Goal: Transaction & Acquisition: Purchase product/service

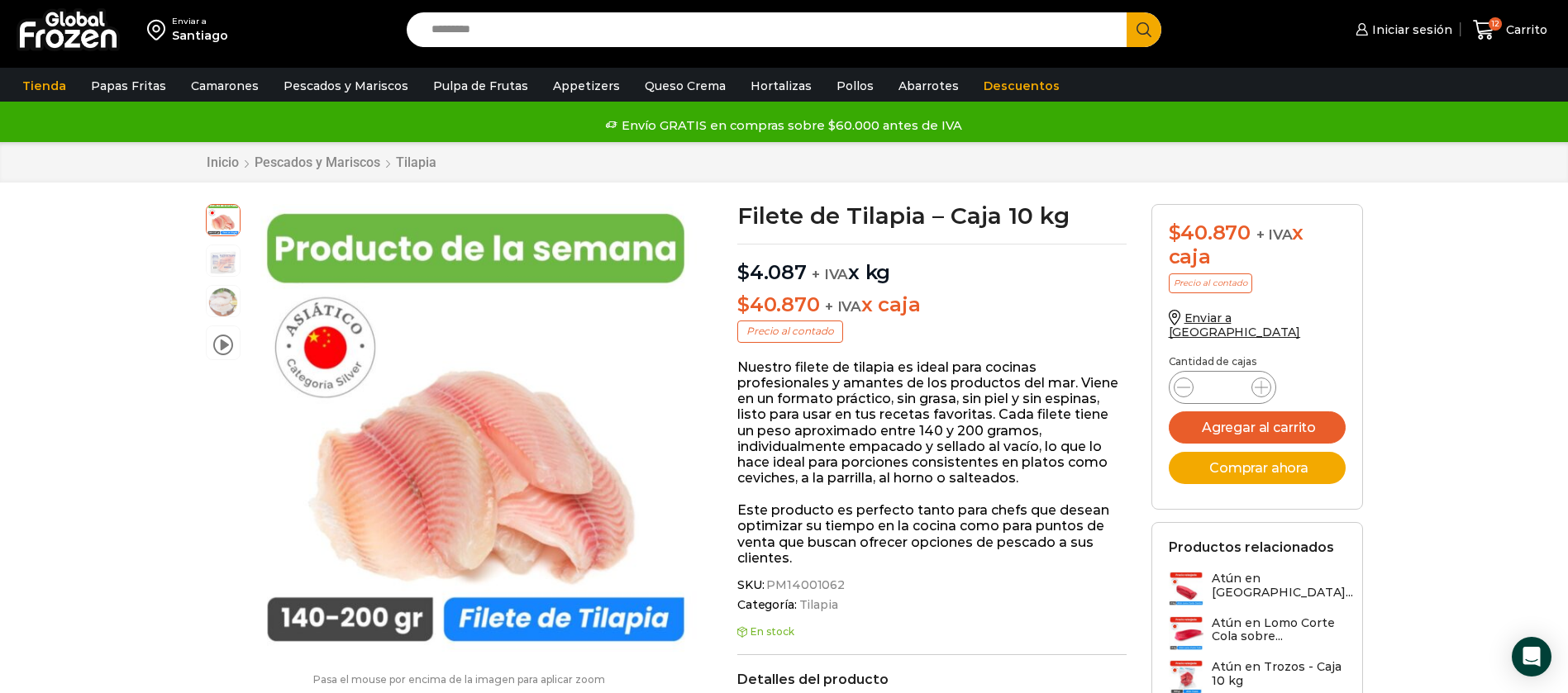
click at [178, 33] on div "Santiago" at bounding box center [200, 35] width 56 height 16
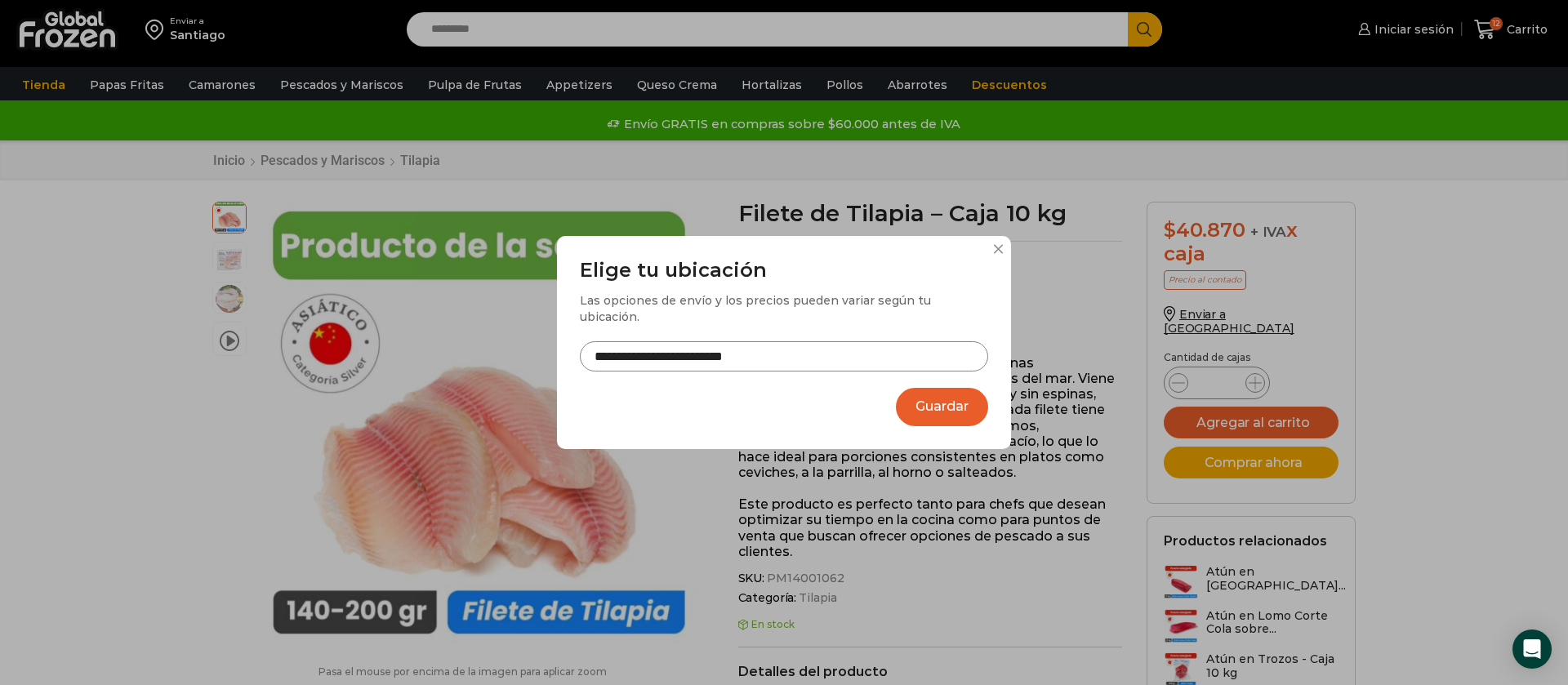
click at [935, 406] on button "Guardar" at bounding box center [942, 407] width 92 height 39
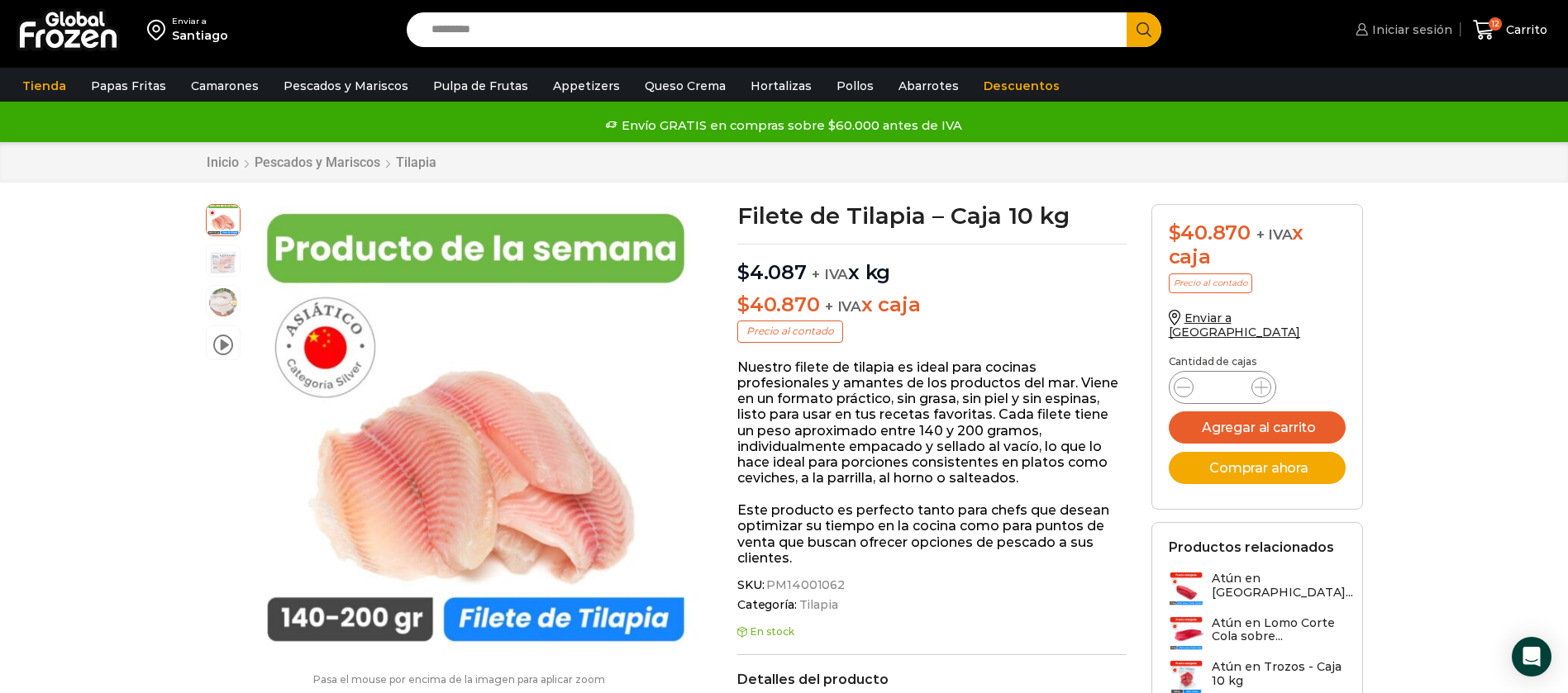
click at [1419, 35] on span "Iniciar sesión" at bounding box center [1409, 30] width 84 height 16
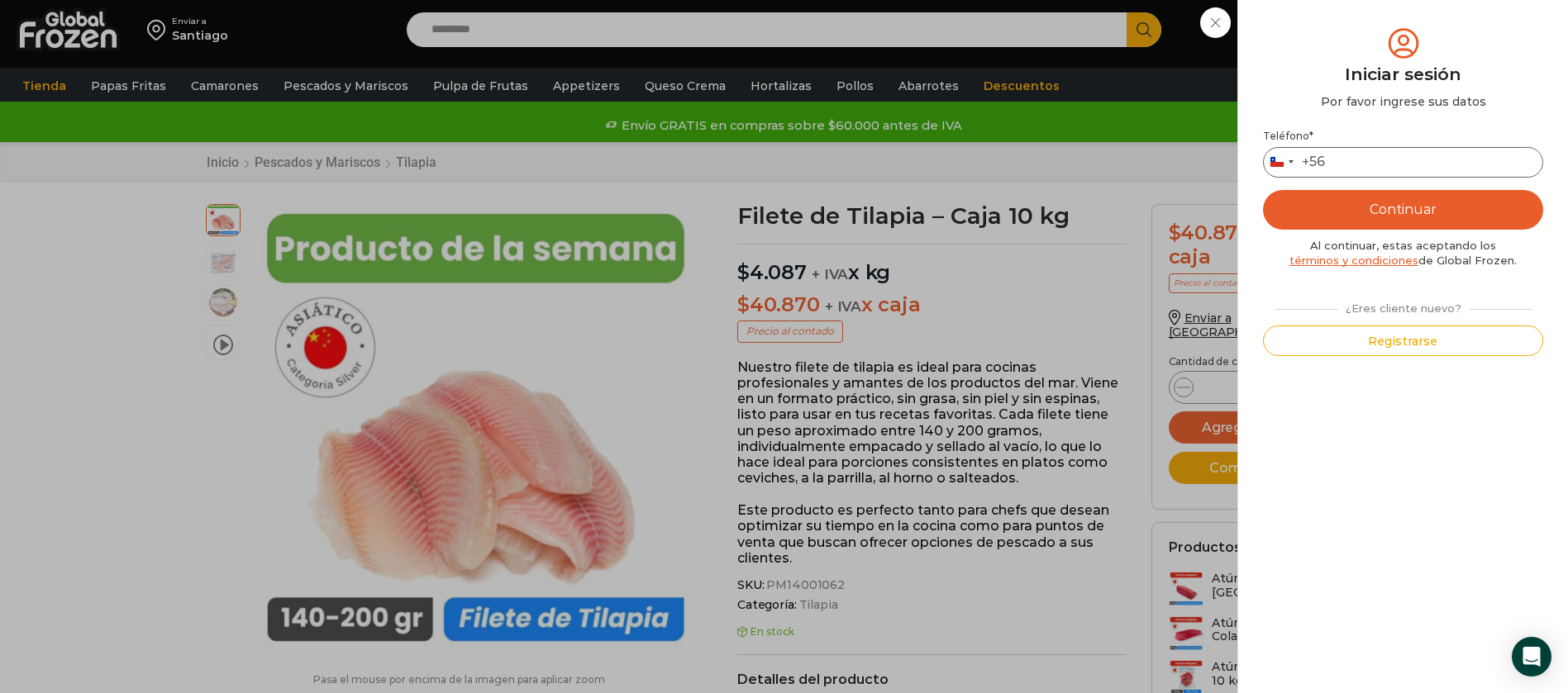
click at [1370, 168] on input "Teléfono *" at bounding box center [1402, 162] width 280 height 31
type input "*********"
click at [1263, 190] on button "Continuar" at bounding box center [1402, 210] width 280 height 40
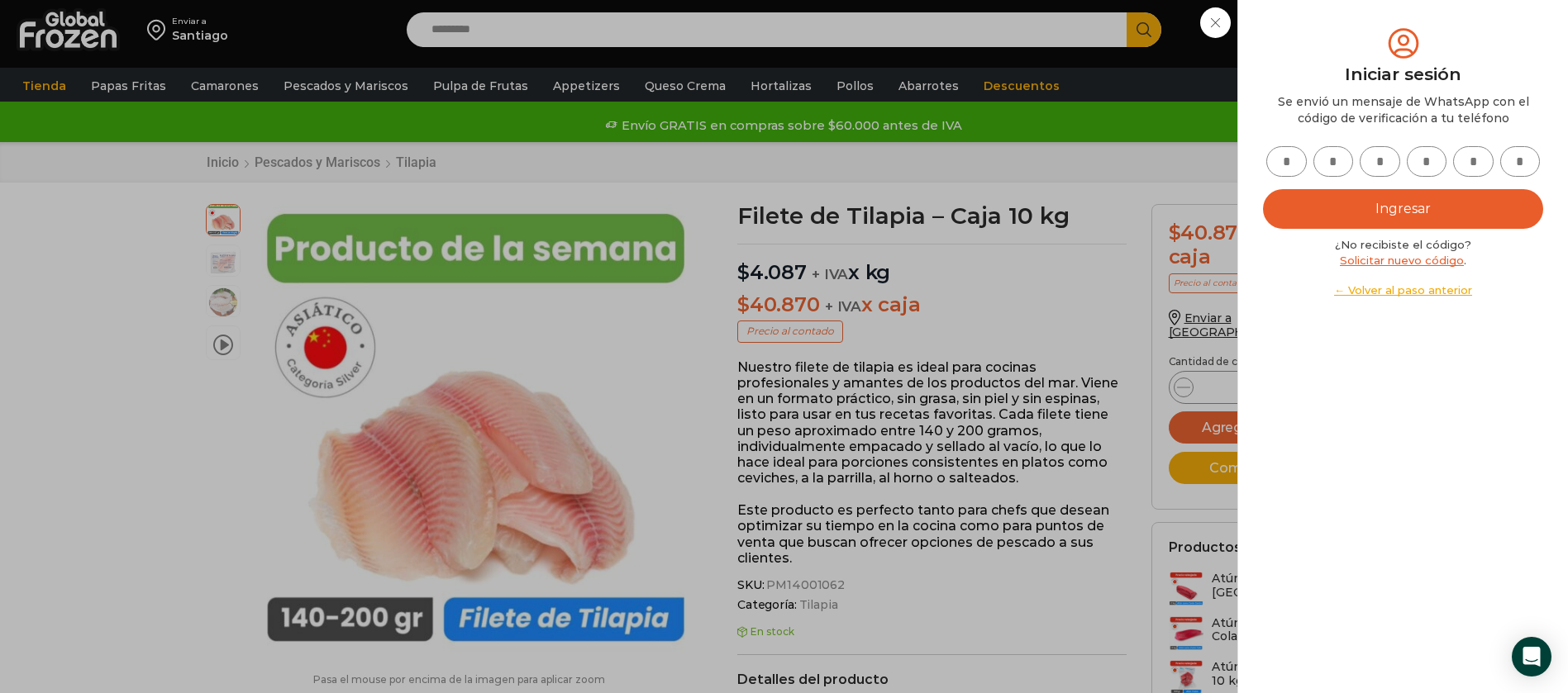
click at [1296, 160] on input "text" at bounding box center [1286, 161] width 41 height 31
type input "*"
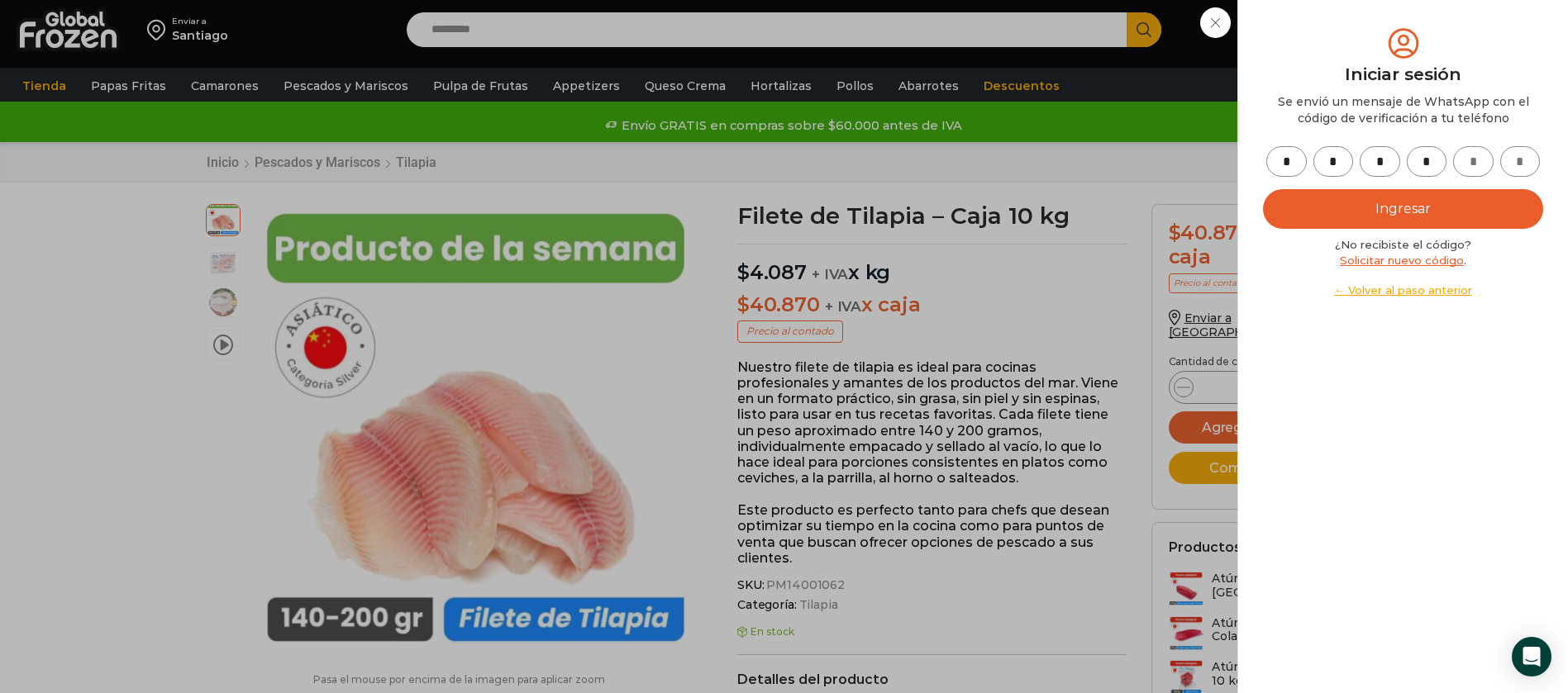
type input "*"
click at [1263, 189] on button "Ingresar" at bounding box center [1402, 209] width 280 height 40
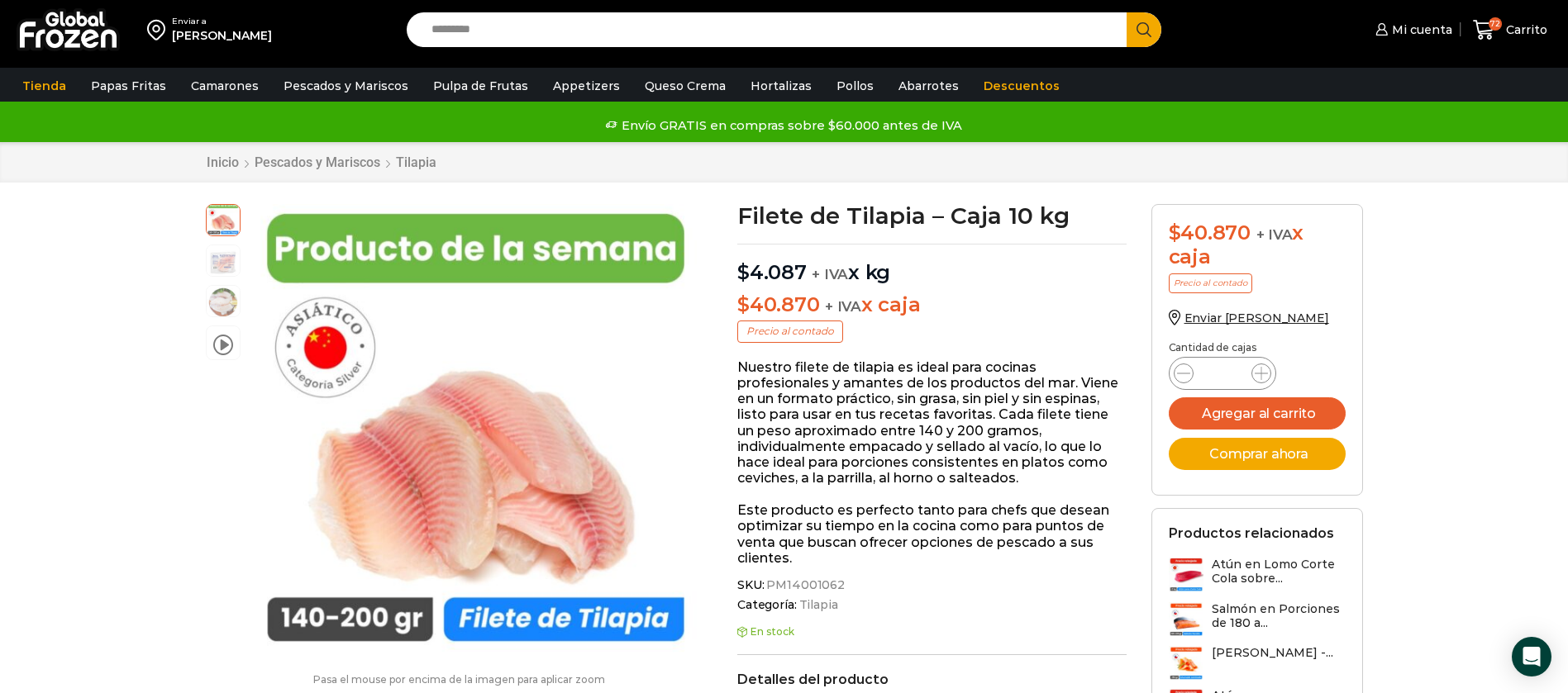
click at [553, 29] on input "Search input" at bounding box center [771, 30] width 696 height 34
type input "*****"
click at [1127, 13] on button "Search" at bounding box center [1144, 30] width 34 height 34
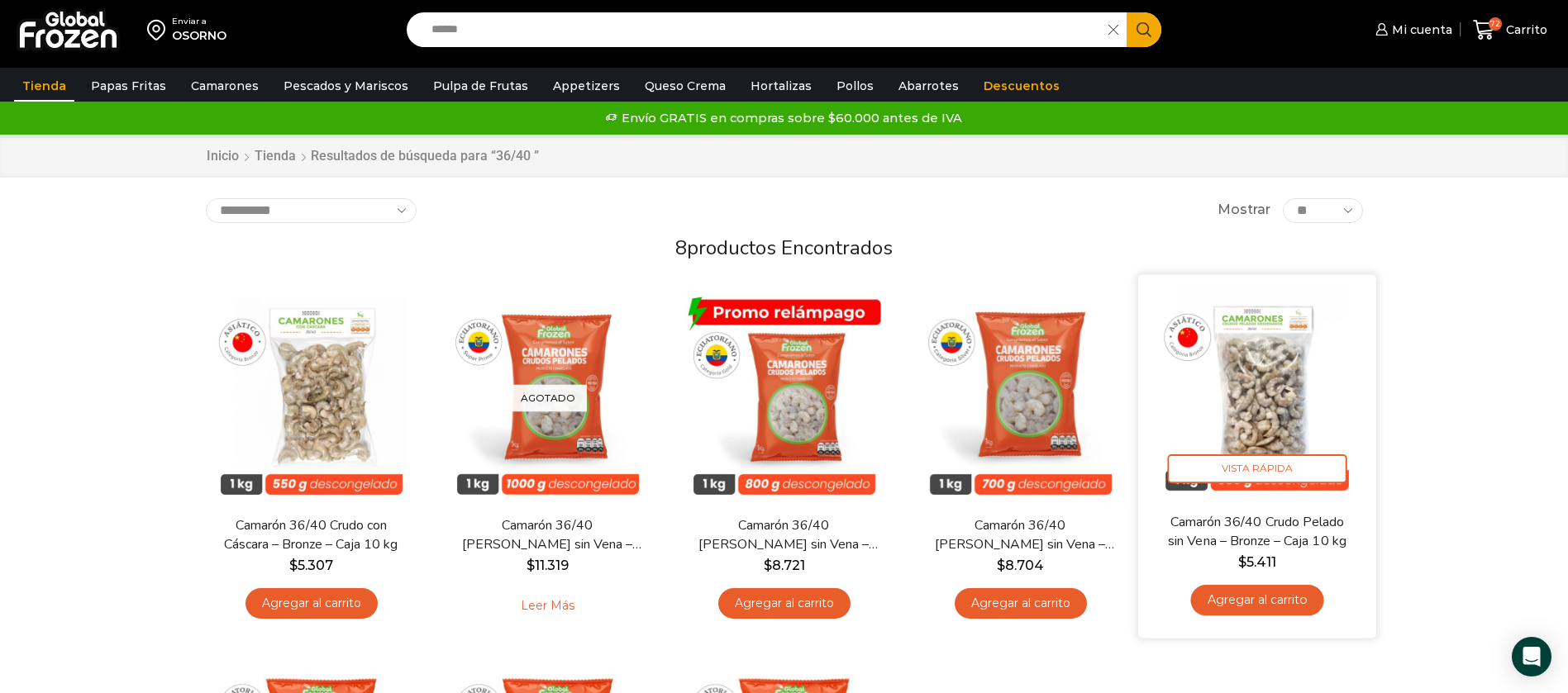
click at [1234, 598] on link "Agregar al carrito" at bounding box center [1256, 601] width 133 height 31
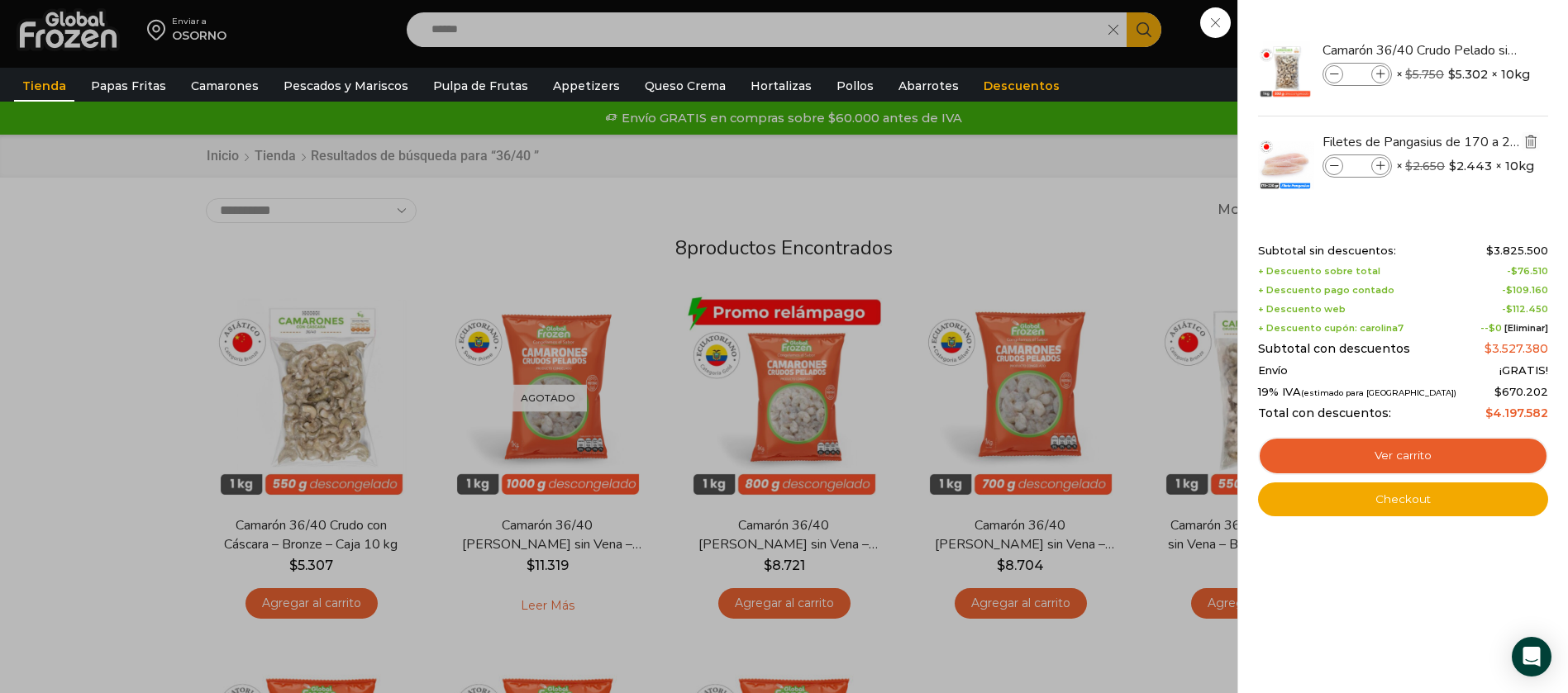
click at [1523, 145] on img "Eliminar Filetes de Pangasius de 170 a 220 gr - Bronze - Caja 10 kg del carrito" at bounding box center [1530, 141] width 14 height 14
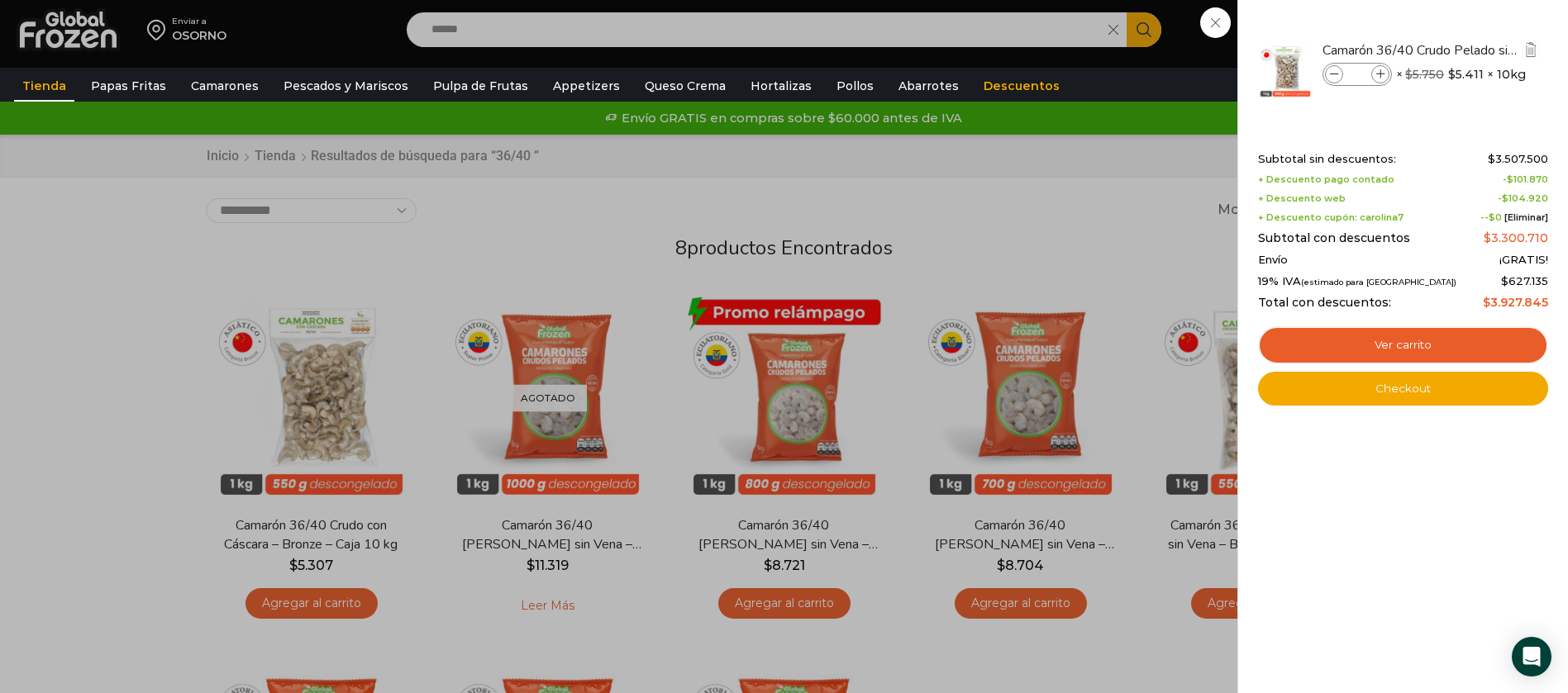
click at [1332, 71] on icon at bounding box center [1334, 75] width 9 height 9
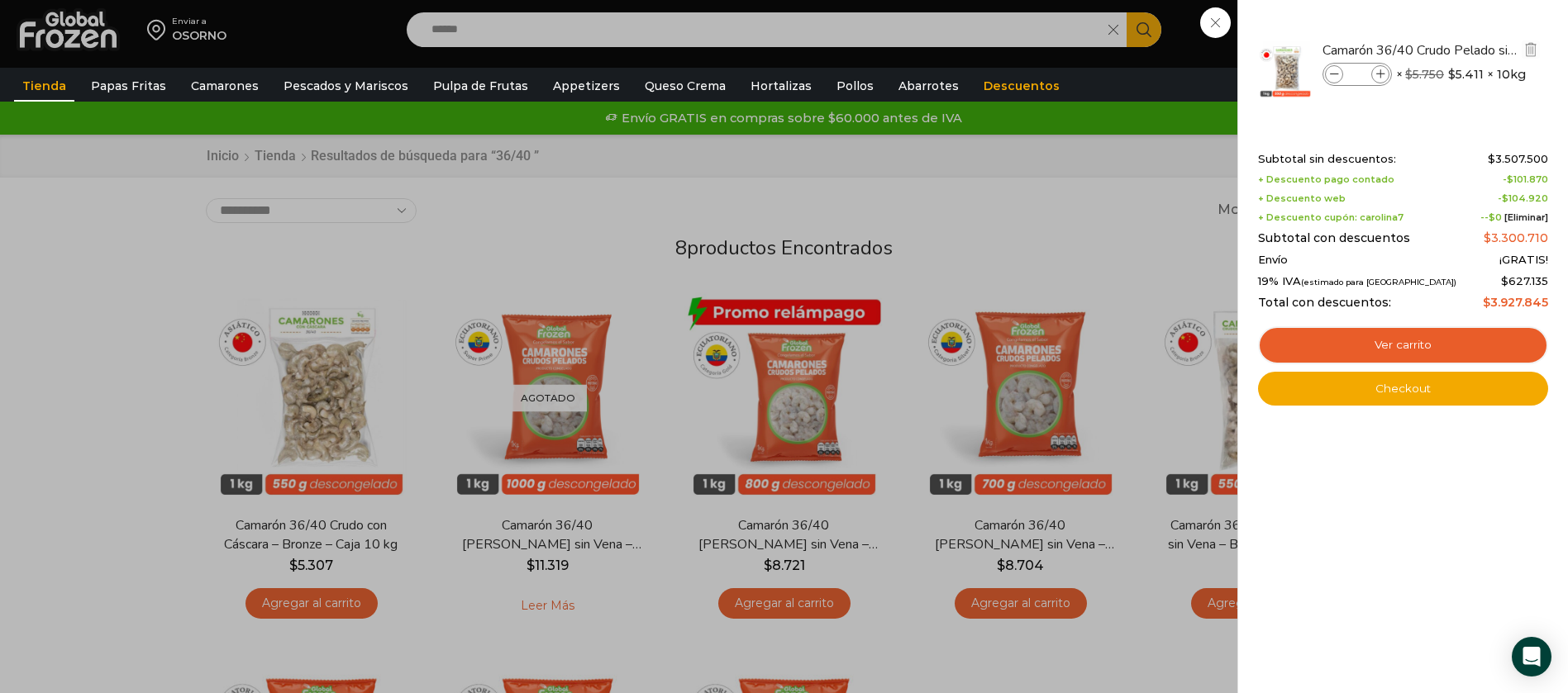
click at [1332, 71] on icon at bounding box center [1334, 75] width 9 height 9
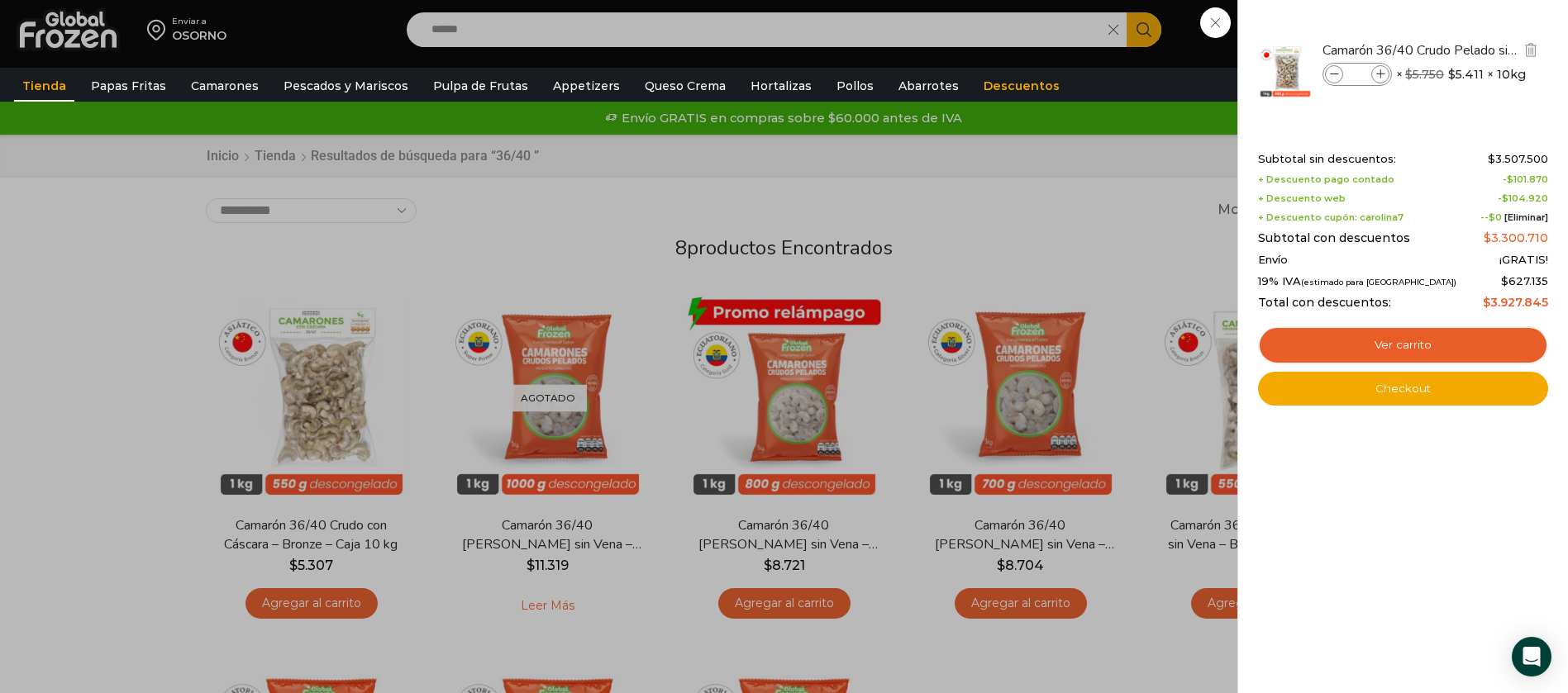
click at [1332, 71] on icon at bounding box center [1334, 75] width 9 height 9
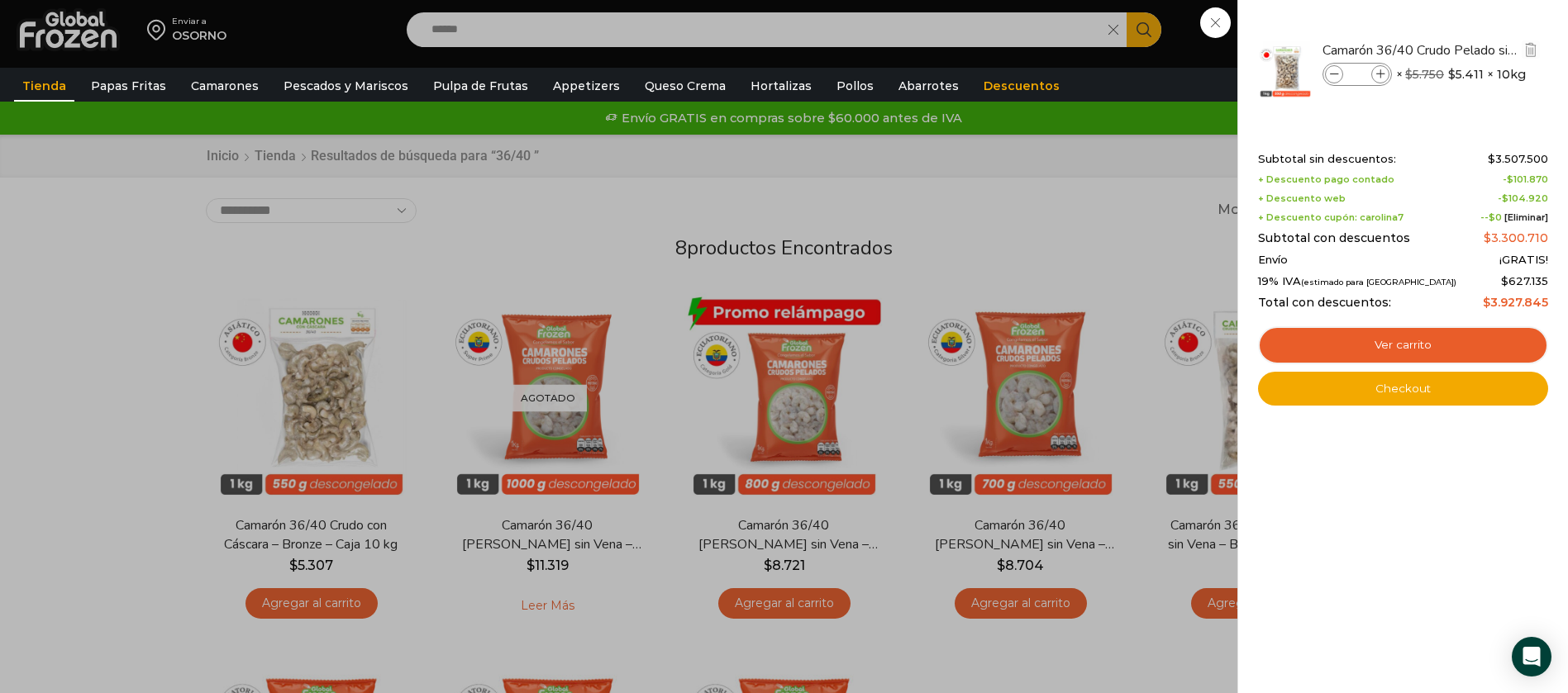
click at [1332, 71] on icon at bounding box center [1334, 75] width 9 height 9
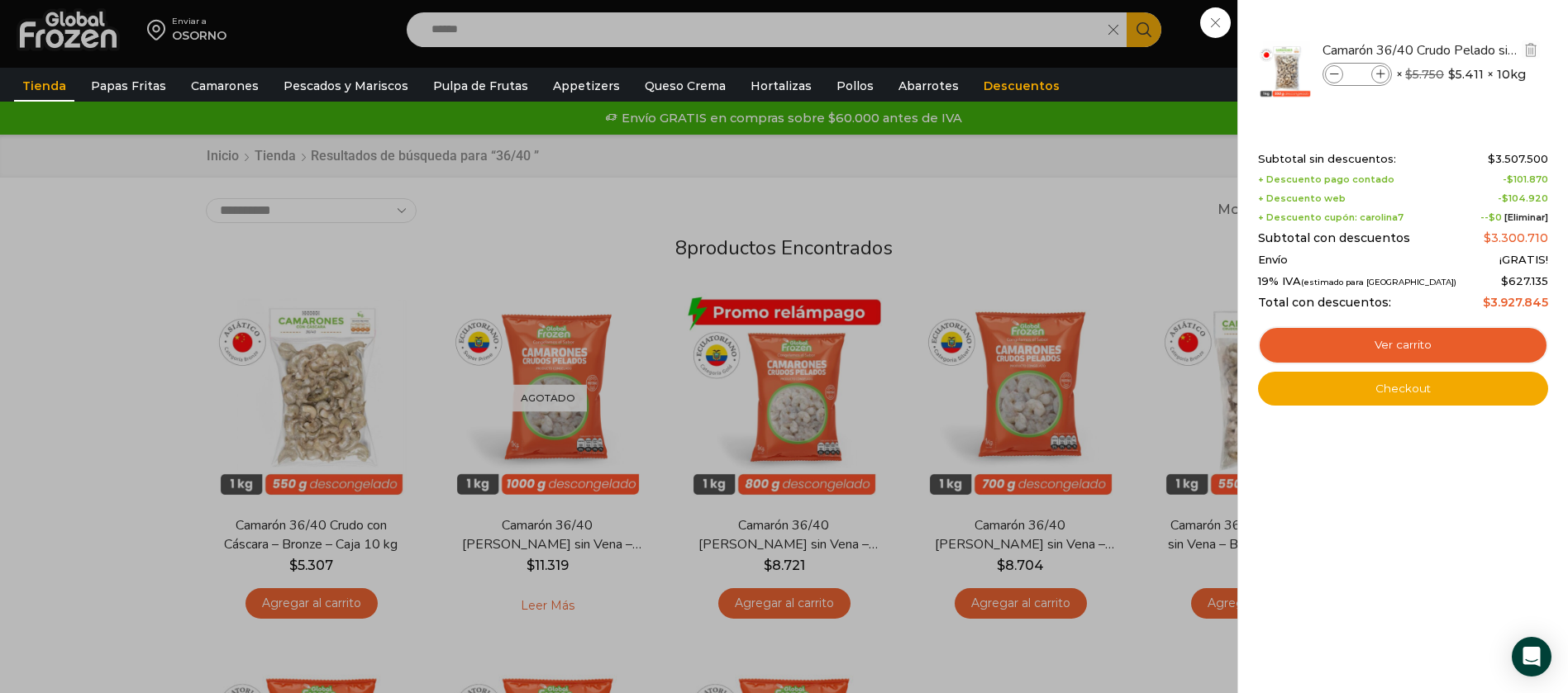
click at [1332, 71] on icon at bounding box center [1334, 75] width 9 height 9
type input "**"
click at [1361, 343] on link "Ver carrito" at bounding box center [1403, 345] width 290 height 38
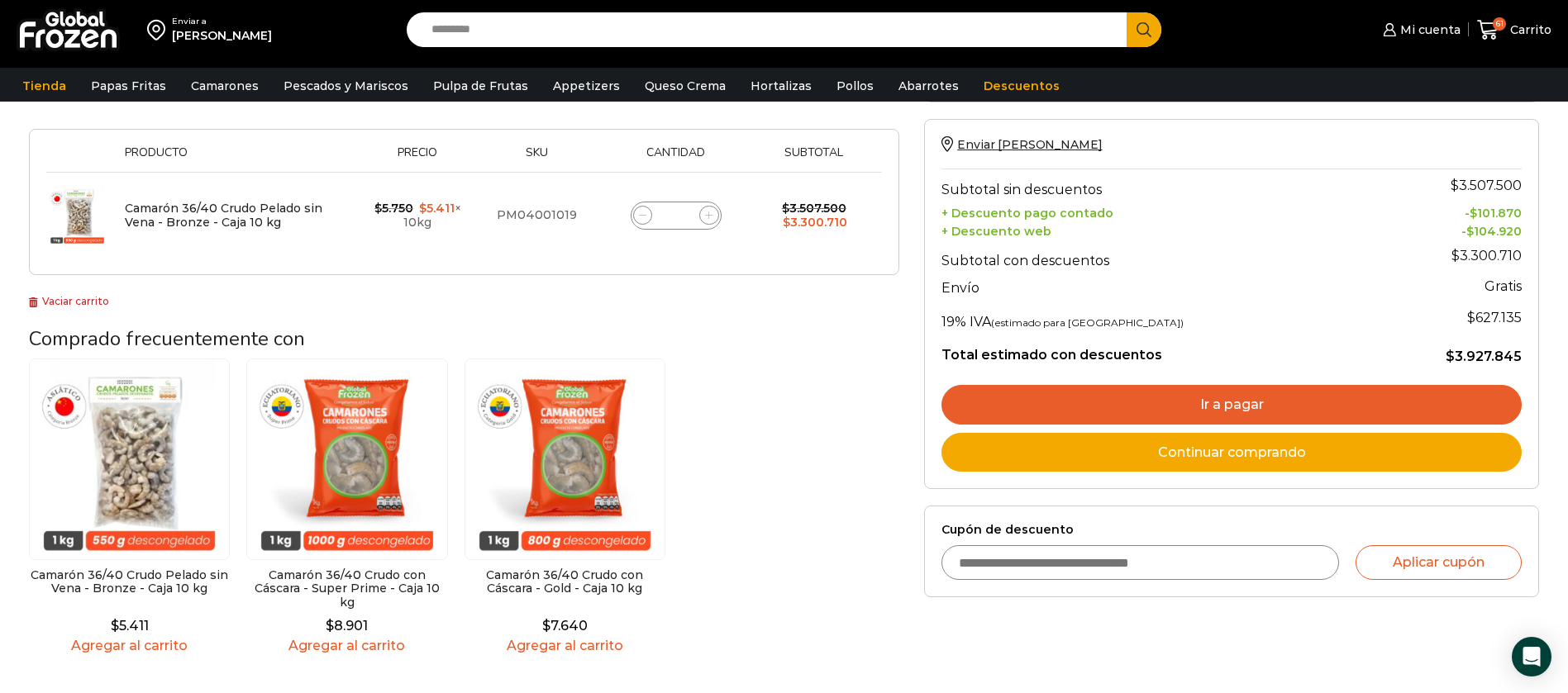
scroll to position [372, 0]
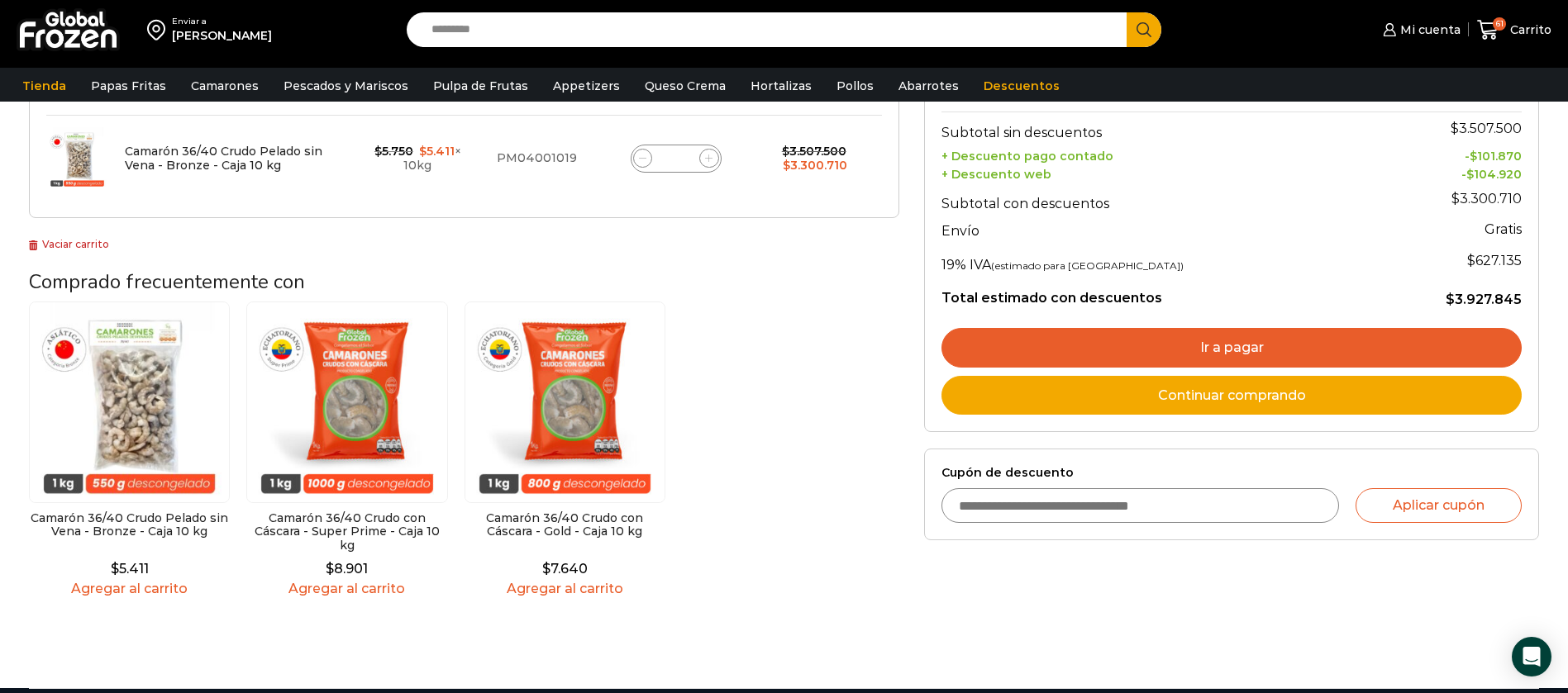
click at [1089, 496] on input "Cupón de descuento" at bounding box center [1140, 505] width 398 height 34
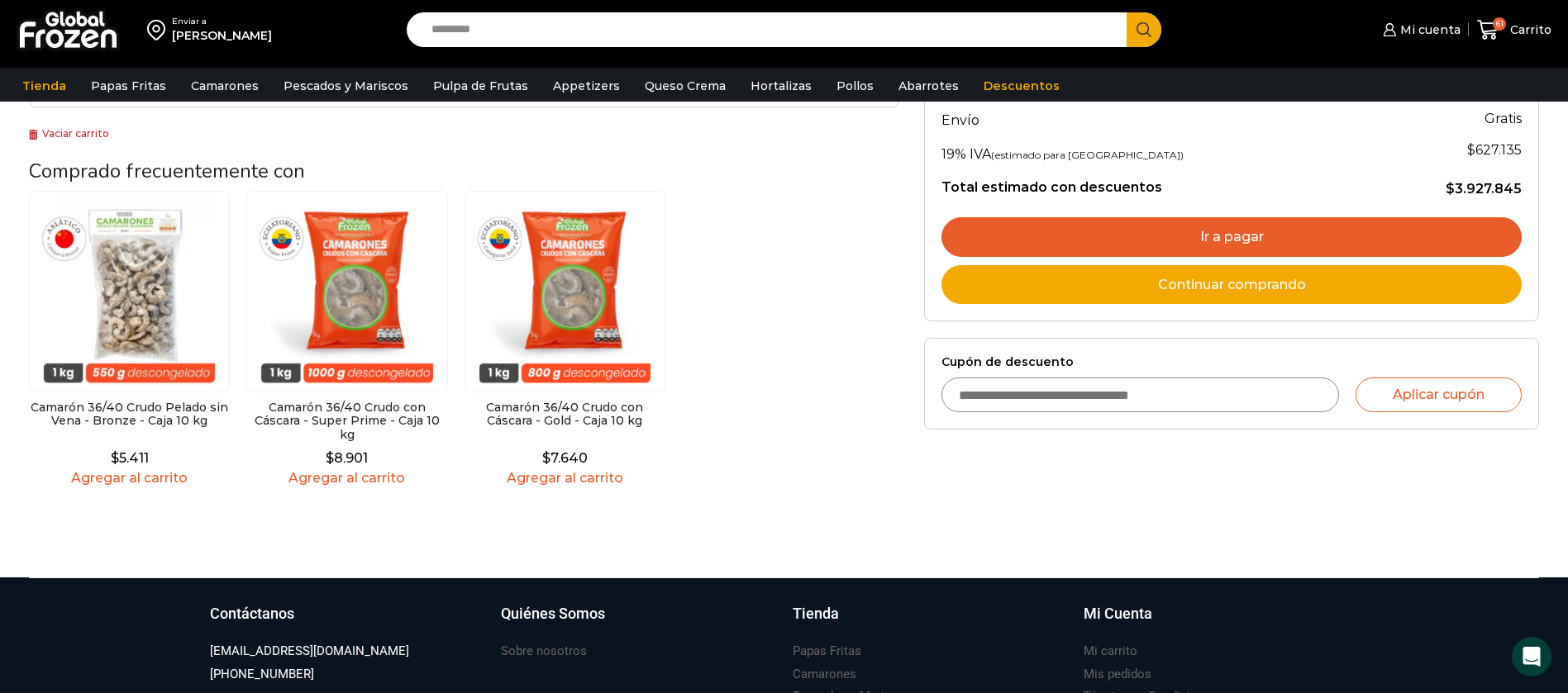
scroll to position [496, 0]
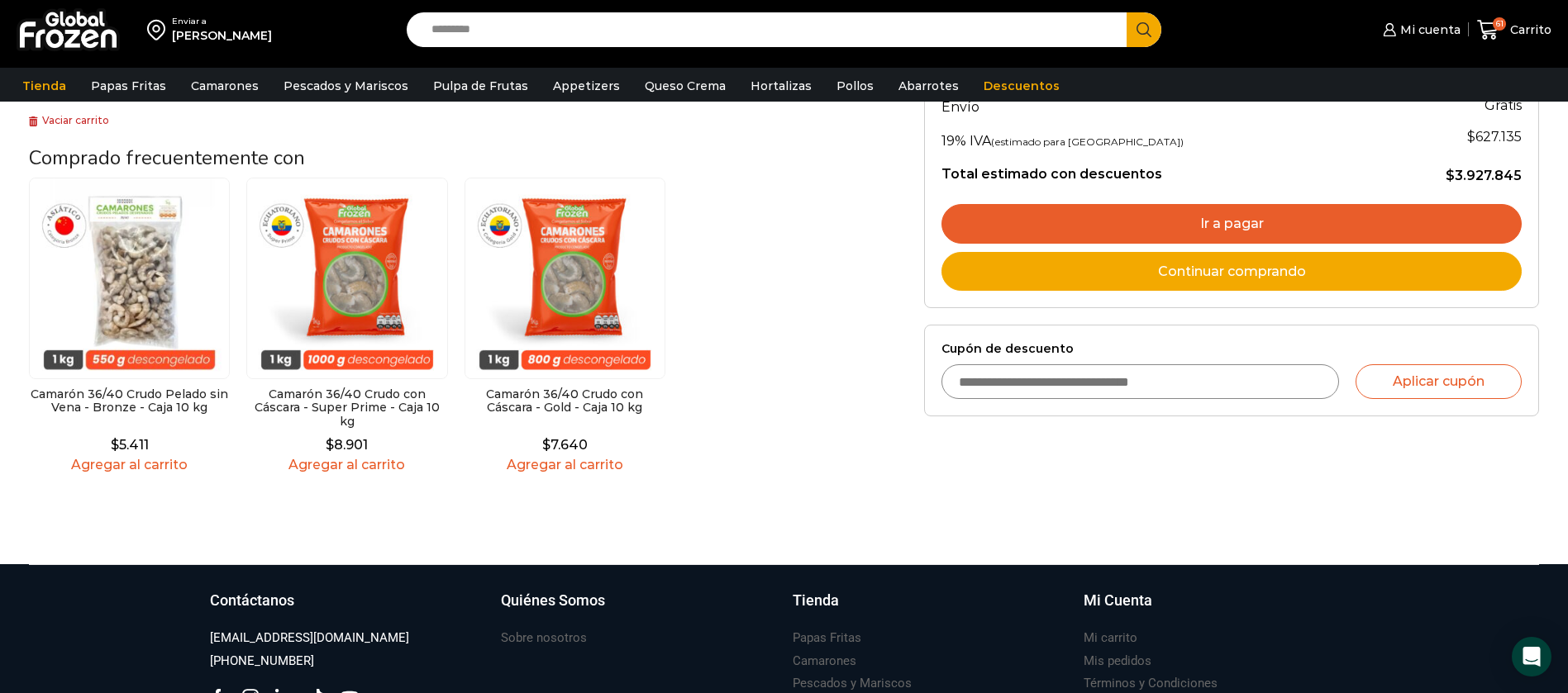
click at [1065, 372] on input "Cupón de descuento" at bounding box center [1140, 381] width 398 height 34
type input "*********"
click at [1355, 364] on button "Aplicar cupón" at bounding box center [1438, 381] width 166 height 34
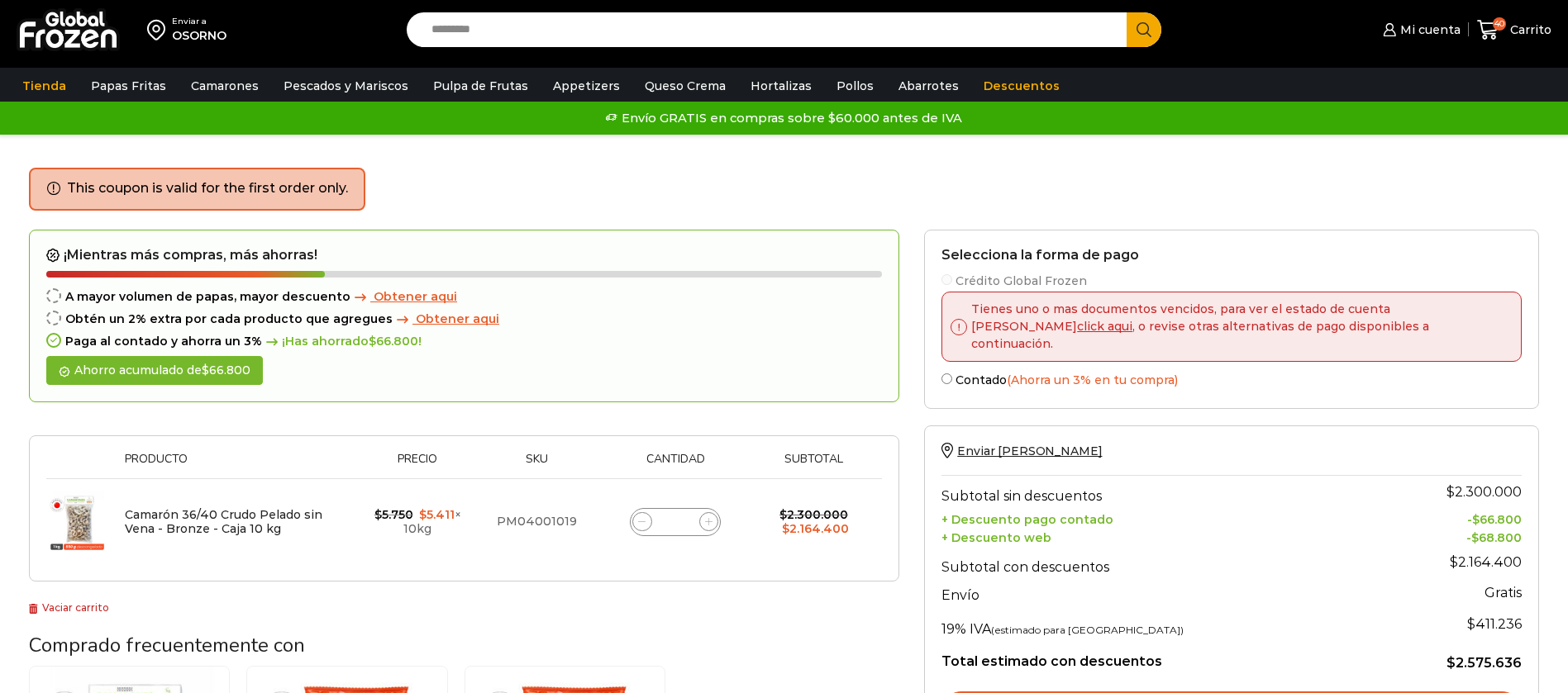
click at [66, 46] on img at bounding box center [68, 29] width 103 height 43
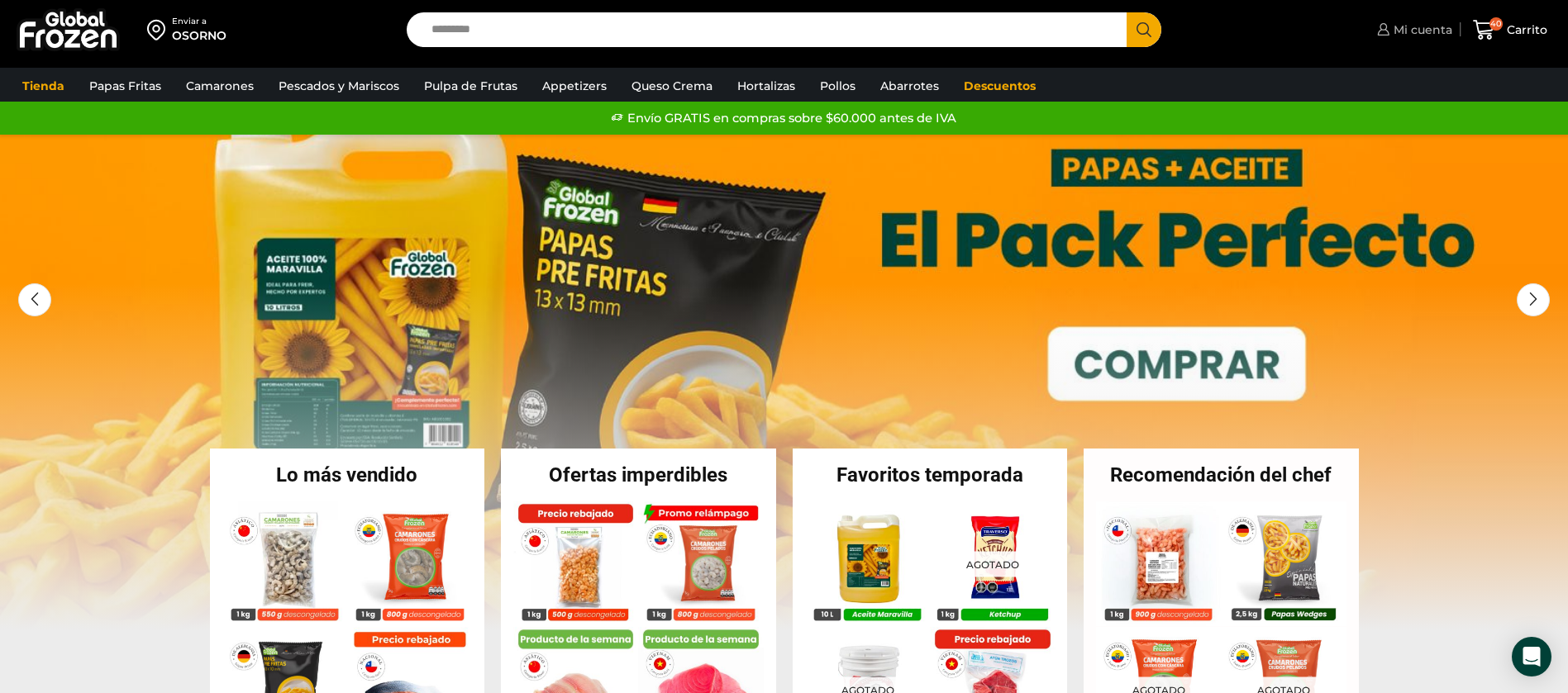
click at [1395, 34] on span "Mi cuenta" at bounding box center [1420, 30] width 63 height 16
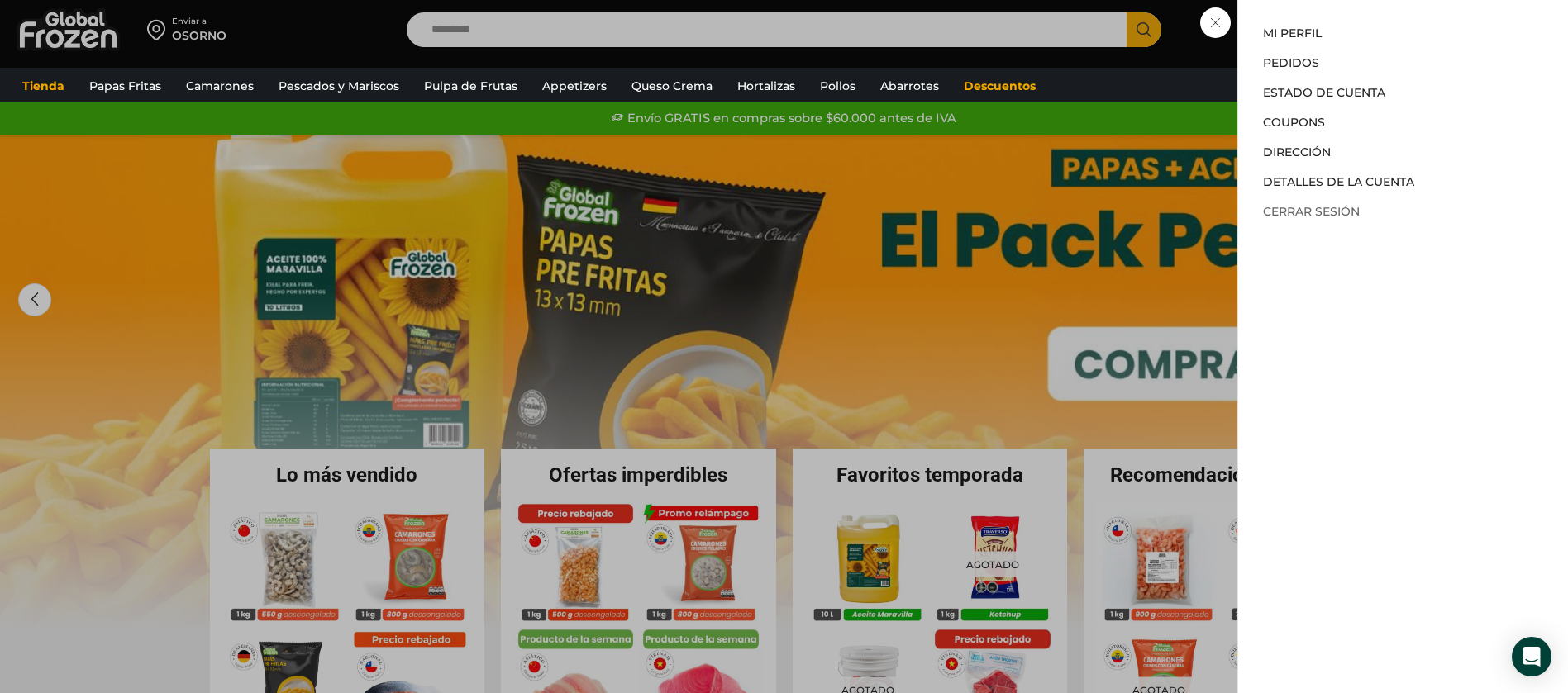
click at [1349, 212] on link "Cerrar sesión" at bounding box center [1311, 211] width 97 height 14
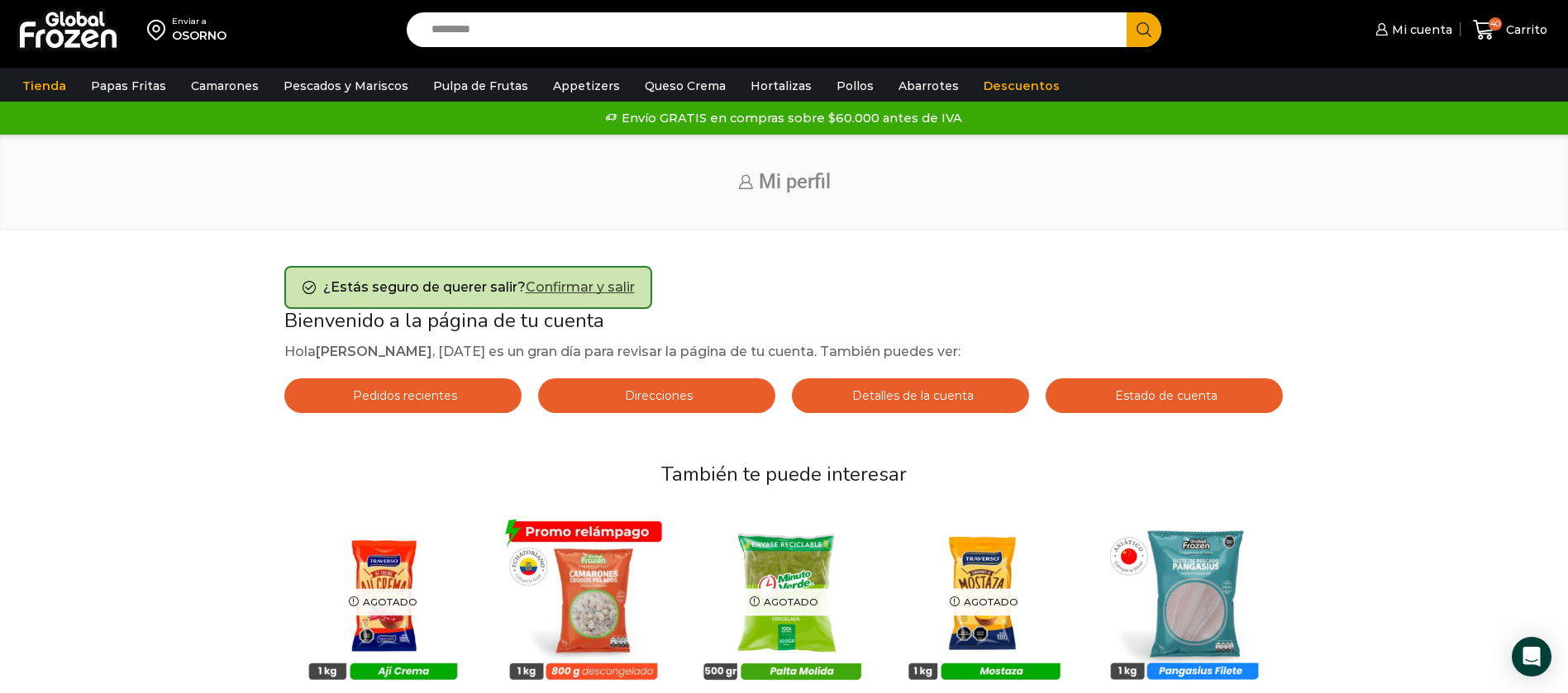
click at [563, 289] on link "Confirmar y salir" at bounding box center [580, 286] width 109 height 15
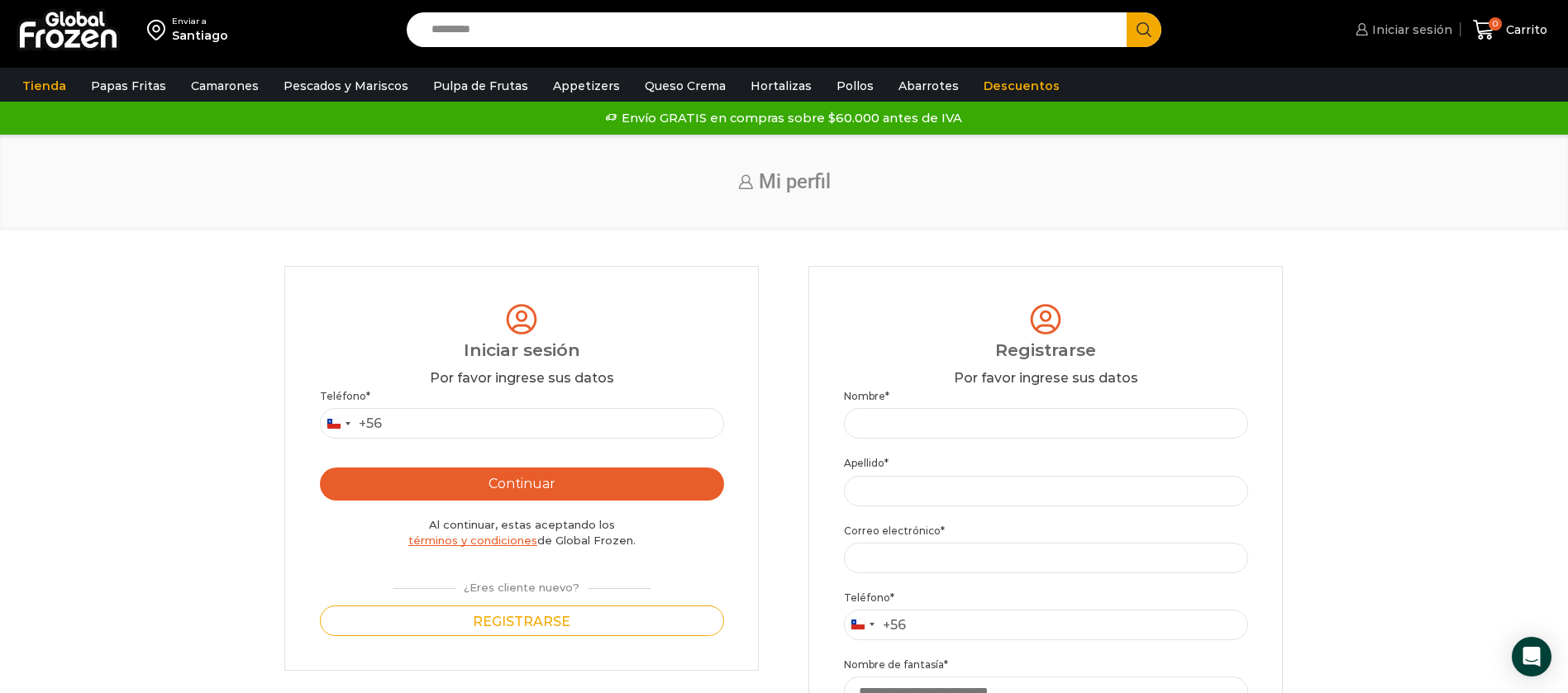
click at [1385, 32] on span "Iniciar sesión" at bounding box center [1409, 30] width 84 height 16
click at [75, 48] on img at bounding box center [68, 29] width 103 height 43
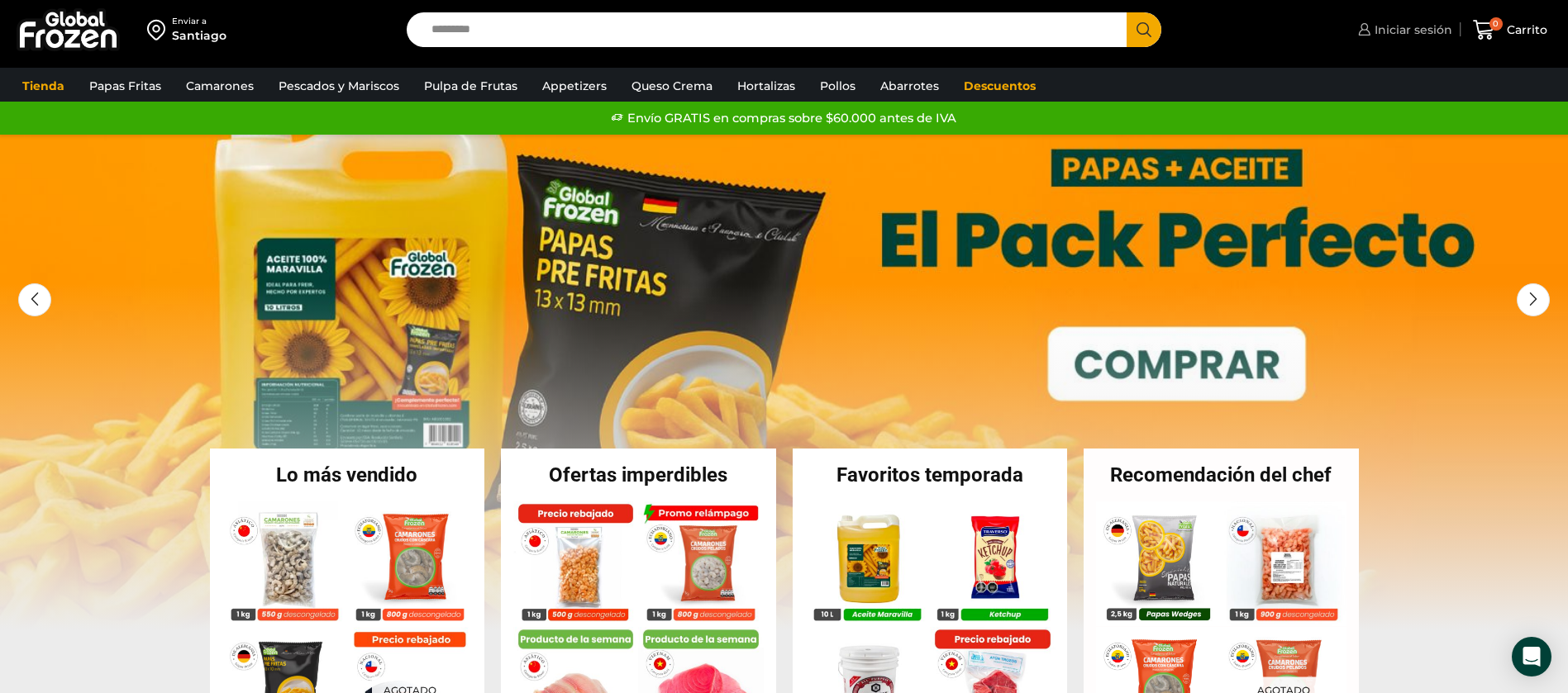
click at [1376, 17] on link "Iniciar sesión" at bounding box center [1402, 30] width 99 height 33
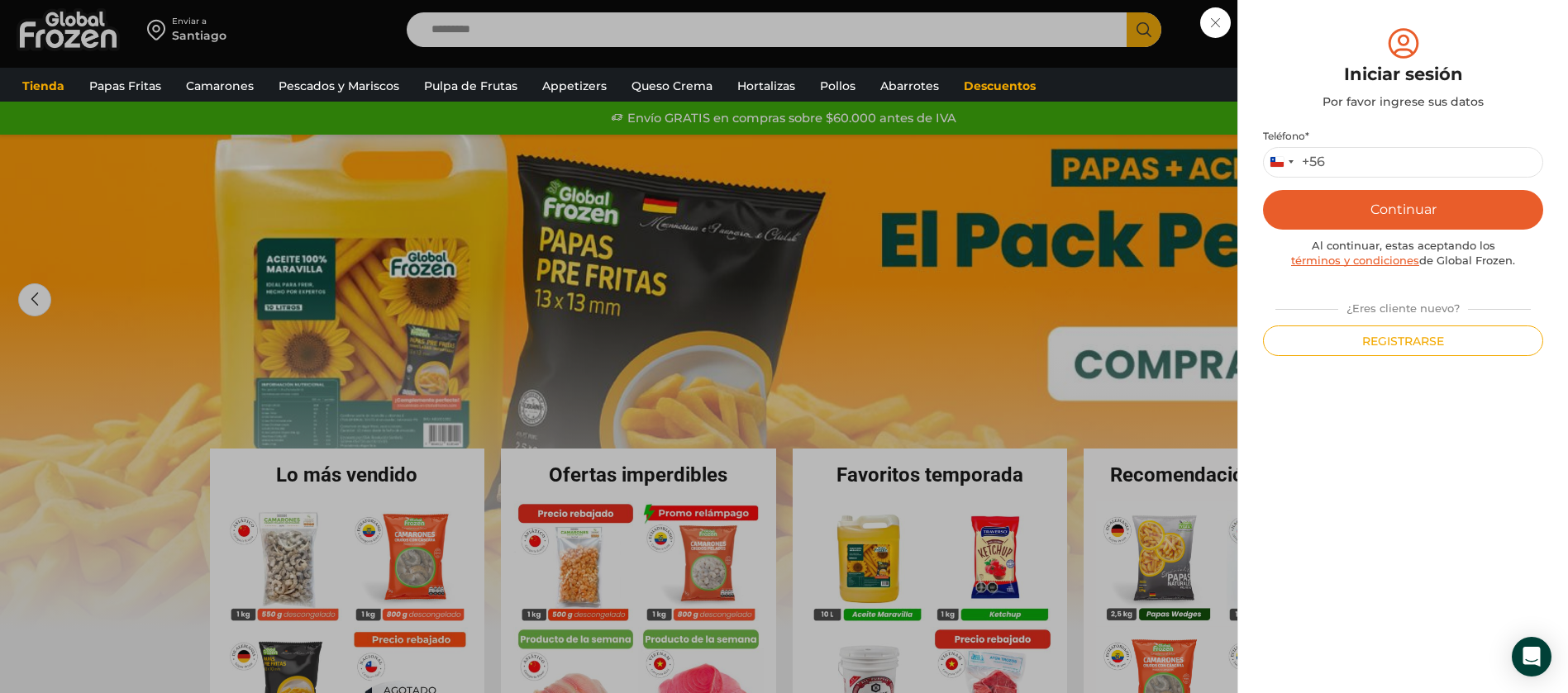
click at [1331, 337] on button "Registrarse" at bounding box center [1402, 341] width 280 height 31
